Goal: Navigation & Orientation: Go to known website

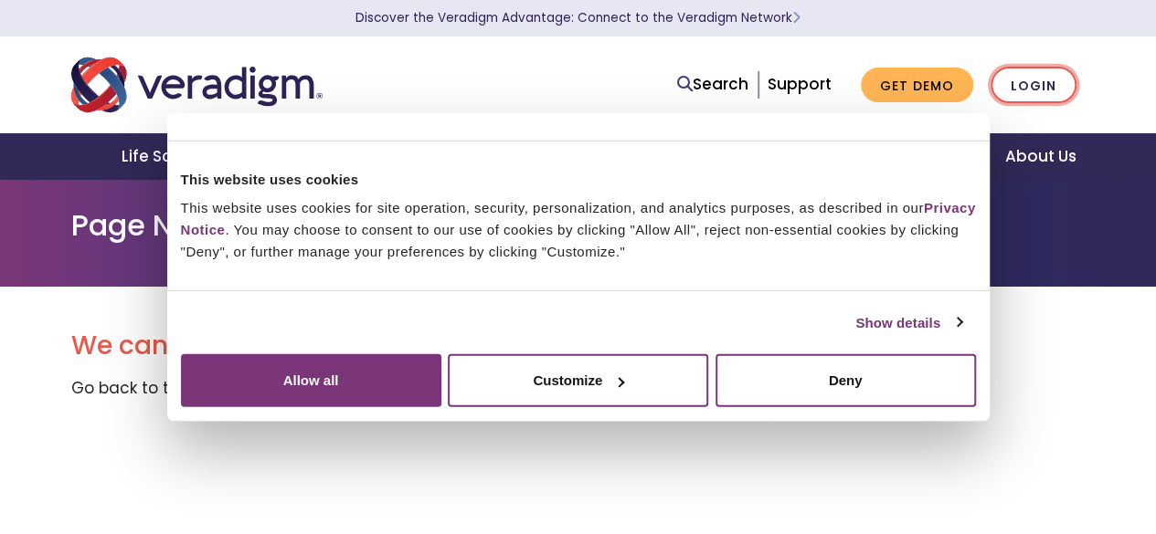
click at [1037, 87] on link "Login" at bounding box center [1033, 85] width 86 height 37
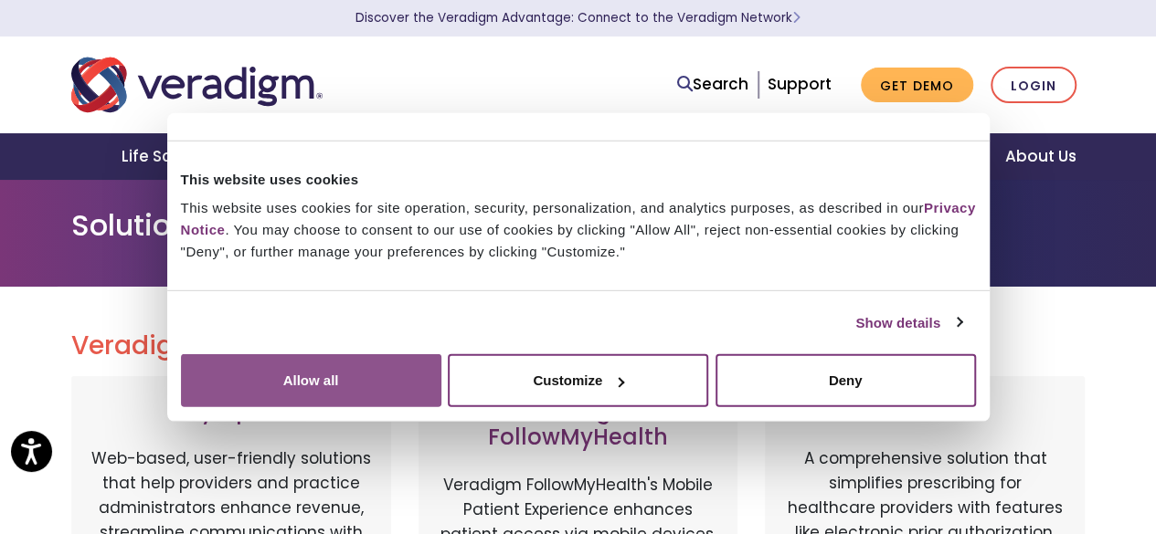
click at [441, 369] on button "Allow all" at bounding box center [311, 381] width 260 height 53
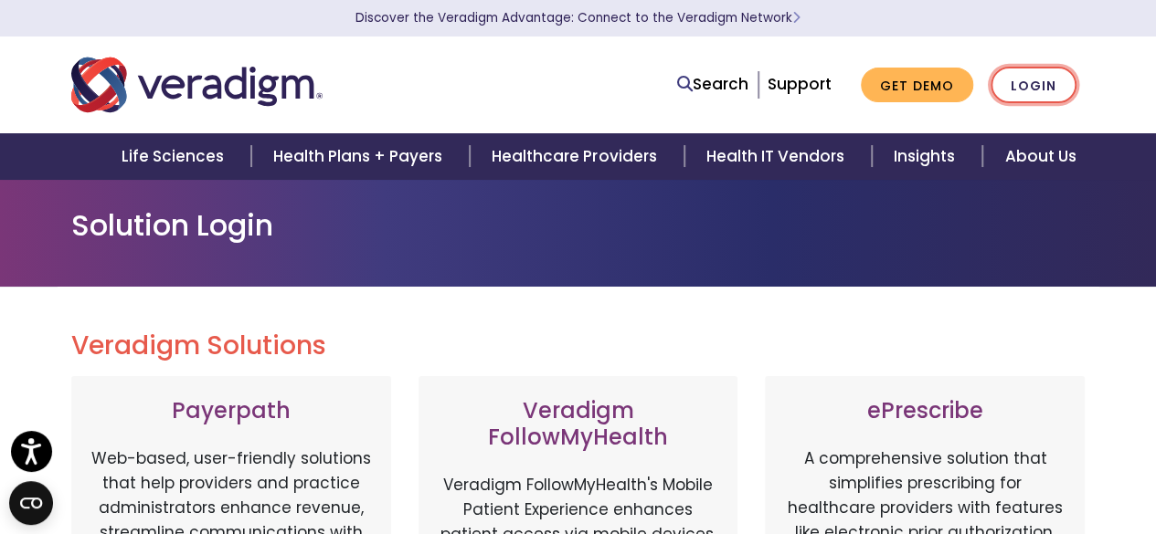
click at [1020, 85] on link "Login" at bounding box center [1033, 85] width 86 height 37
